Goal: Navigation & Orientation: Find specific page/section

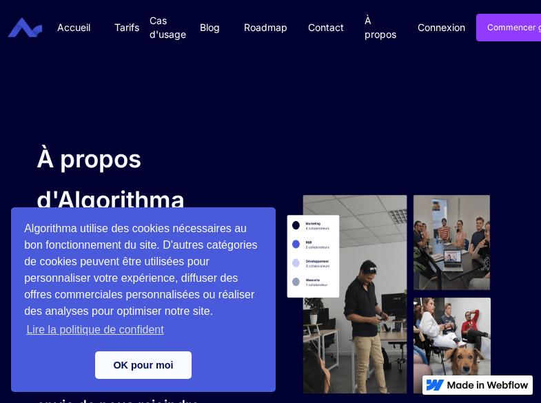
click at [63, 402] on html "Algorithma utilise des cookies nécessaires au bon fonctionnement du site. D'aut…" at bounding box center [270, 201] width 541 height 403
click at [311, 402] on html "Algorithma utilise des cookies nécessaires au bon fonctionnement du site. D'aut…" at bounding box center [270, 201] width 541 height 403
click at [63, 402] on html "Algorithma utilise des cookies nécessaires au bon fonctionnement du site. D'aut…" at bounding box center [270, 201] width 541 height 403
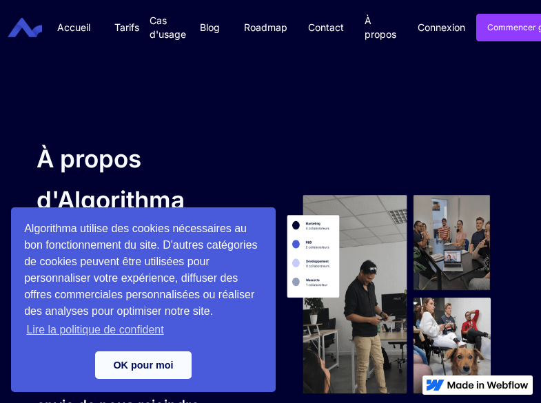
click at [311, 402] on html "Algorithma utilise des cookies nécessaires au bon fonctionnement du site. D'aut…" at bounding box center [270, 201] width 541 height 403
click at [63, 402] on html "Algorithma utilise des cookies nécessaires au bon fonctionnement du site. D'aut…" at bounding box center [270, 201] width 541 height 403
click at [311, 402] on html "Algorithma utilise des cookies nécessaires au bon fonctionnement du site. D'aut…" at bounding box center [270, 201] width 541 height 403
click at [63, 402] on html "Algorithma utilise des cookies nécessaires au bon fonctionnement du site. D'aut…" at bounding box center [270, 201] width 541 height 403
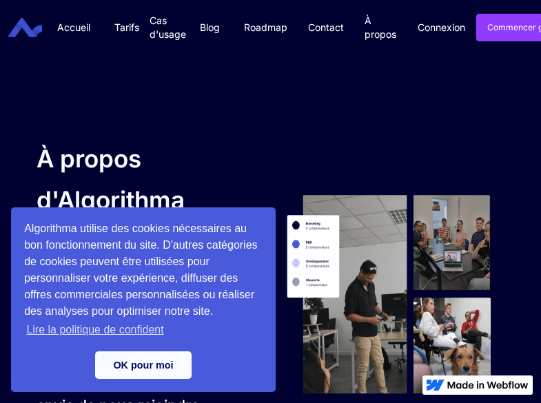
click at [63, 402] on html "Algorithma utilise des cookies nécessaires au bon fonctionnement du site. D'aut…" at bounding box center [270, 201] width 541 height 403
click at [311, 402] on html "Algorithma utilise des cookies nécessaires au bon fonctionnement du site. D'aut…" at bounding box center [270, 201] width 541 height 403
click at [63, 402] on html "Algorithma utilise des cookies nécessaires au bon fonctionnement du site. D'aut…" at bounding box center [270, 201] width 541 height 403
click at [311, 402] on html "Algorithma utilise des cookies nécessaires au bon fonctionnement du site. D'aut…" at bounding box center [270, 201] width 541 height 403
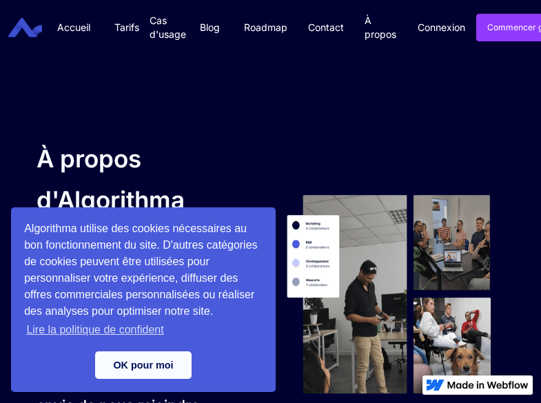
click at [63, 402] on html "Algorithma utilise des cookies nécessaires au bon fonctionnement du site. D'aut…" at bounding box center [270, 201] width 541 height 403
click at [311, 402] on html "Algorithma utilise des cookies nécessaires au bon fonctionnement du site. D'aut…" at bounding box center [270, 201] width 541 height 403
click at [63, 402] on html "Algorithma utilise des cookies nécessaires au bon fonctionnement du site. D'aut…" at bounding box center [270, 201] width 541 height 403
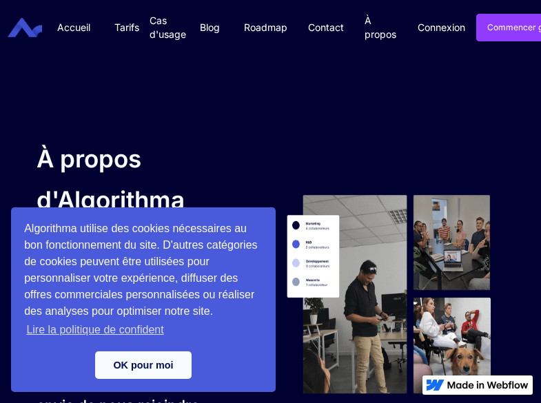
click at [311, 402] on html "Algorithma utilise des cookies nécessaires au bon fonctionnement du site. D'aut…" at bounding box center [270, 201] width 541 height 403
click at [63, 402] on html "Algorithma utilise des cookies nécessaires au bon fonctionnement du site. D'aut…" at bounding box center [270, 201] width 541 height 403
click at [311, 402] on html "Algorithma utilise des cookies nécessaires au bon fonctionnement du site. D'aut…" at bounding box center [270, 201] width 541 height 403
click at [63, 402] on html "Algorithma utilise des cookies nécessaires au bon fonctionnement du site. D'aut…" at bounding box center [270, 201] width 541 height 403
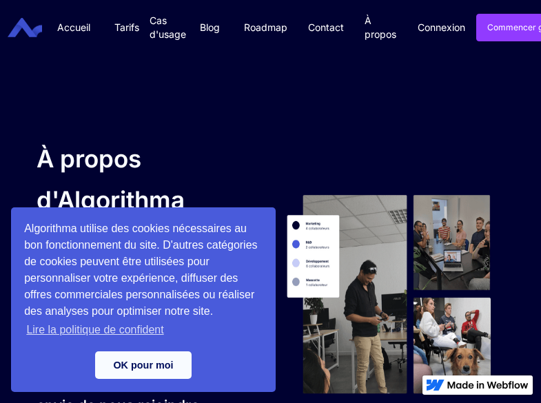
click at [63, 402] on html "Algorithma utilise des cookies nécessaires au bon fonctionnement du site. D'aut…" at bounding box center [270, 201] width 541 height 403
click at [311, 402] on html "Algorithma utilise des cookies nécessaires au bon fonctionnement du site. D'aut…" at bounding box center [270, 201] width 541 height 403
click at [63, 402] on html "Algorithma utilise des cookies nécessaires au bon fonctionnement du site. D'aut…" at bounding box center [270, 201] width 541 height 403
click at [311, 402] on html "Algorithma utilise des cookies nécessaires au bon fonctionnement du site. D'aut…" at bounding box center [270, 201] width 541 height 403
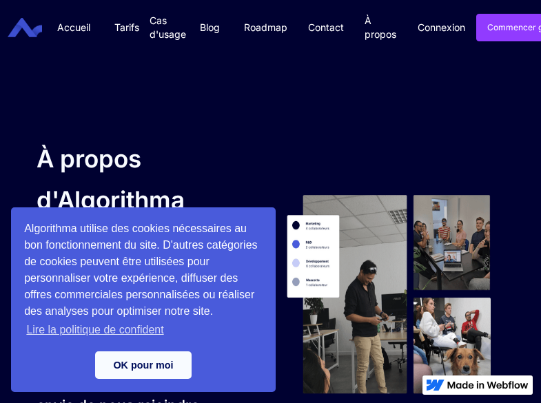
click at [63, 402] on html "Algorithma utilise des cookies nécessaires au bon fonctionnement du site. D'aut…" at bounding box center [270, 201] width 541 height 403
click at [311, 402] on html "Algorithma utilise des cookies nécessaires au bon fonctionnement du site. D'aut…" at bounding box center [270, 201] width 541 height 403
click at [63, 402] on html "Algorithma utilise des cookies nécessaires au bon fonctionnement du site. D'aut…" at bounding box center [270, 201] width 541 height 403
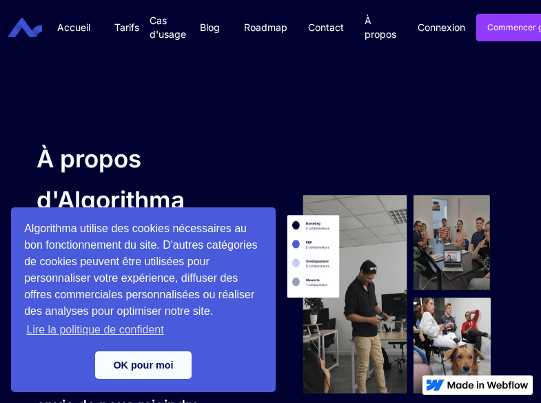
click at [311, 402] on html "Algorithma utilise des cookies nécessaires au bon fonctionnement du site. D'aut…" at bounding box center [270, 201] width 541 height 403
